Goal: Task Accomplishment & Management: Manage account settings

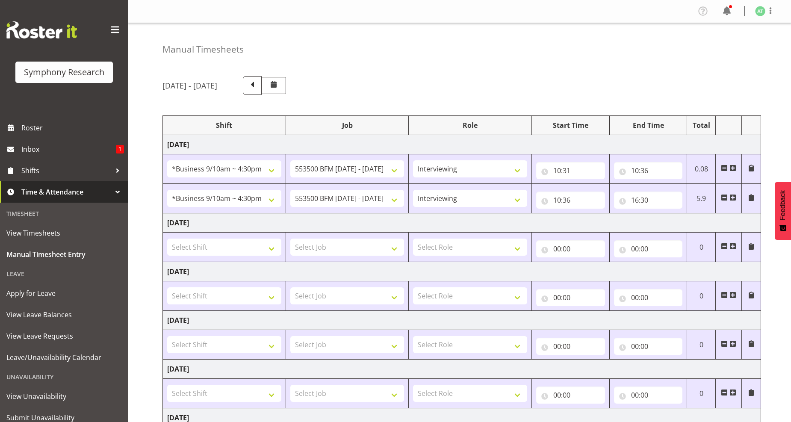
select select "26078"
select select "10242"
select select "47"
select select "26078"
select select "10242"
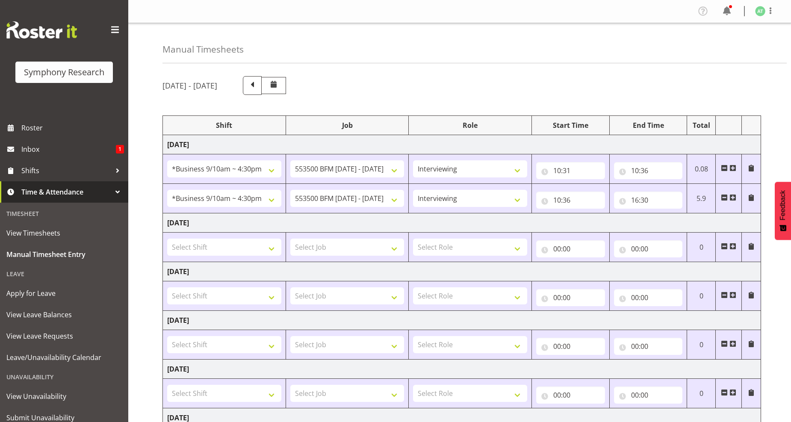
select select "47"
click at [519, 169] on select "Briefing Interviewing" at bounding box center [470, 168] width 114 height 17
select select "297"
click at [413, 160] on select "Briefing Interviewing" at bounding box center [470, 168] width 114 height 17
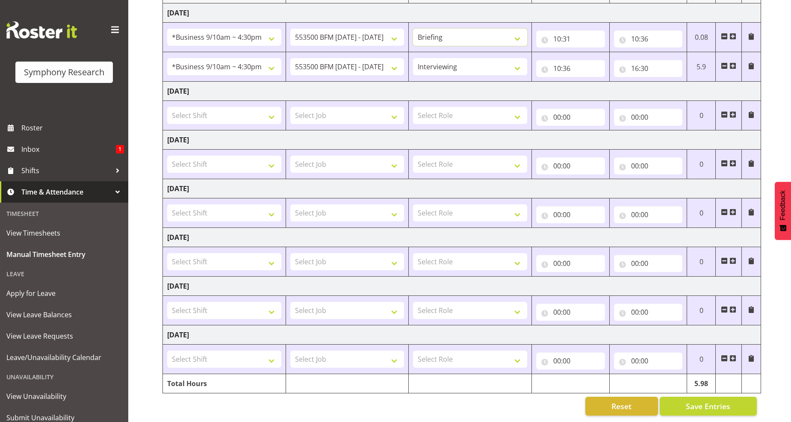
scroll to position [139, 0]
drag, startPoint x: 705, startPoint y: 398, endPoint x: 687, endPoint y: 380, distance: 25.7
click at [705, 401] on span "Save Entries" at bounding box center [708, 406] width 44 height 11
